Goal: Information Seeking & Learning: Check status

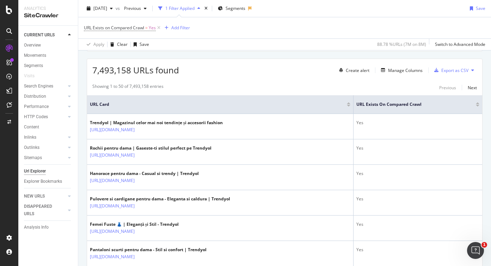
scroll to position [105, 0]
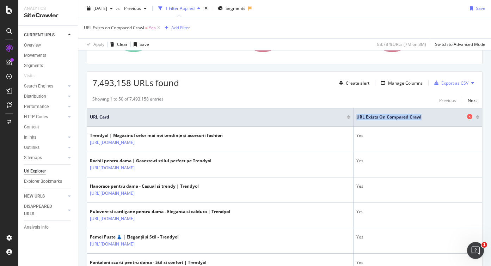
drag, startPoint x: 426, startPoint y: 119, endPoint x: 357, endPoint y: 118, distance: 68.4
click at [357, 118] on span "URL Exists on Compared Crawl" at bounding box center [410, 117] width 109 height 6
copy span "URL Exists on Compared Crawl"
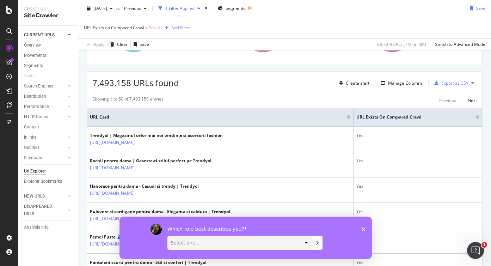
click at [305, 34] on div "URL Exists on Compared Crawl = Yes Add Filter" at bounding box center [285, 27] width 402 height 21
drag, startPoint x: 357, startPoint y: 118, endPoint x: 426, endPoint y: 118, distance: 68.7
click at [426, 118] on span "URL Exists on Compared Crawl" at bounding box center [410, 117] width 109 height 6
copy span "URL Exists on Compared Crawl"
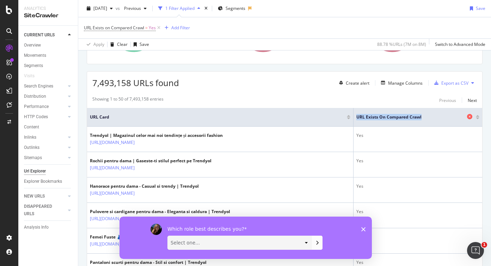
click at [428, 118] on span "URL Exists on Compared Crawl" at bounding box center [410, 117] width 109 height 6
drag, startPoint x: 357, startPoint y: 117, endPoint x: 431, endPoint y: 117, distance: 74.0
click at [431, 117] on span "URL Exists on Compared Crawl" at bounding box center [410, 117] width 109 height 6
drag, startPoint x: 356, startPoint y: 115, endPoint x: 425, endPoint y: 115, distance: 68.4
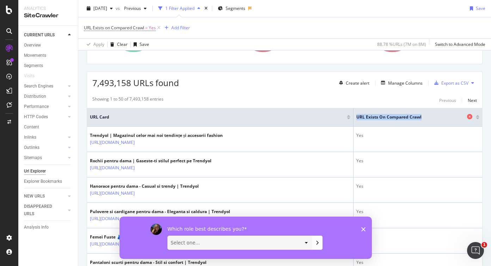
click at [425, 115] on span "URL Exists on Compared Crawl" at bounding box center [410, 117] width 109 height 6
click at [362, 226] on div "Which role best describes you? Select one... Analyst/BI C-level Leadership Cont…" at bounding box center [245, 237] width 252 height 42
click at [363, 228] on polygon "Close survey" at bounding box center [363, 229] width 4 height 4
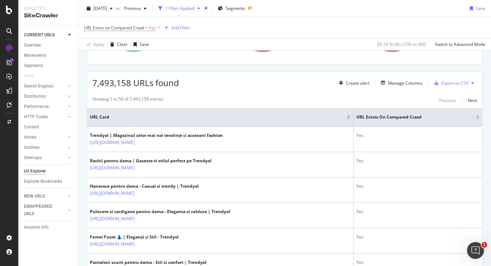
click at [276, 87] on div "7,493,158 URLs found Create alert Manage Columns Export as CSV" at bounding box center [284, 80] width 395 height 17
drag, startPoint x: 357, startPoint y: 117, endPoint x: 448, endPoint y: 117, distance: 91.0
click at [448, 117] on span "URL Exists on Compared Crawl" at bounding box center [410, 117] width 109 height 6
drag, startPoint x: 426, startPoint y: 119, endPoint x: 357, endPoint y: 115, distance: 69.6
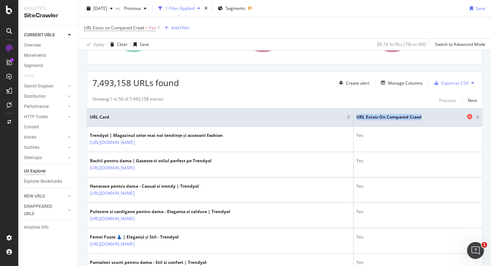
click at [357, 115] on span "URL Exists on Compared Crawl" at bounding box center [410, 117] width 109 height 6
copy span "URL Exists on Compared Crawl"
click at [425, 120] on span "URL Exists on Compared Crawl" at bounding box center [410, 117] width 109 height 6
click at [395, 100] on div "Showing 1 to 50 of 7,493,158 entries Previous Next" at bounding box center [284, 100] width 395 height 8
drag, startPoint x: 367, startPoint y: 117, endPoint x: 424, endPoint y: 118, distance: 57.8
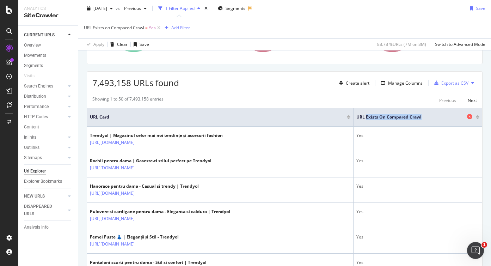
click at [424, 118] on span "URL Exists on Compared Crawl" at bounding box center [410, 117] width 109 height 6
click at [286, 97] on div "Showing 1 to 50 of 7,493,158 entries Previous Next" at bounding box center [284, 100] width 395 height 8
